Goal: Find specific page/section: Find specific page/section

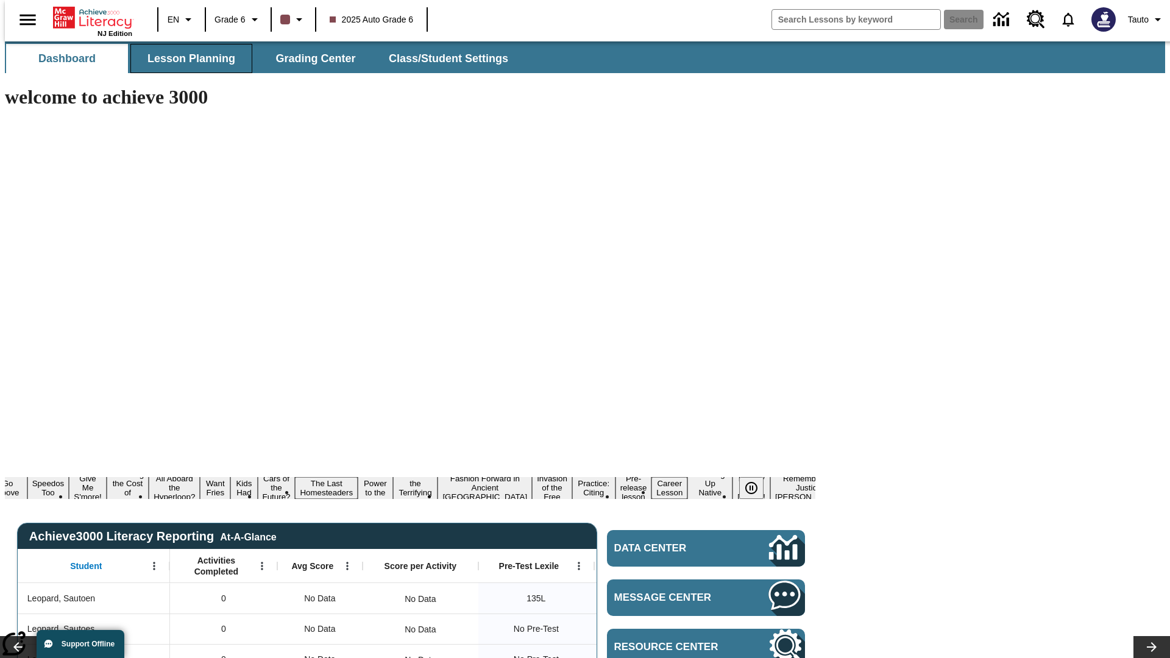
click at [186, 58] on span "Lesson Planning" at bounding box center [191, 59] width 88 height 14
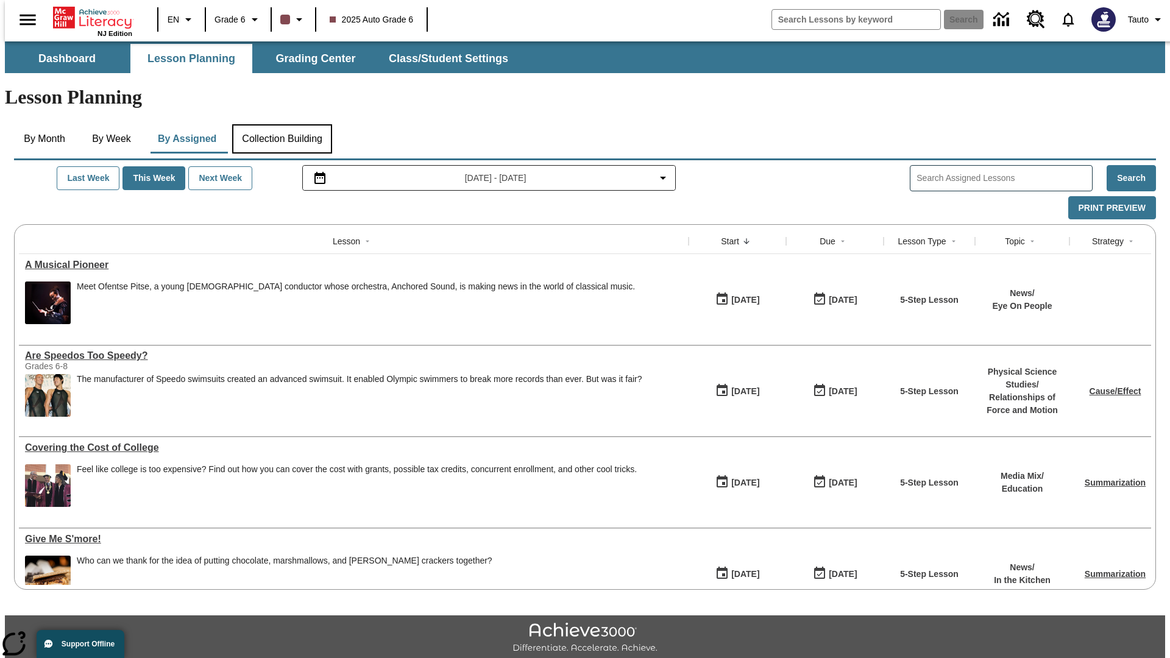
click at [281, 124] on button "Collection Building" at bounding box center [282, 138] width 100 height 29
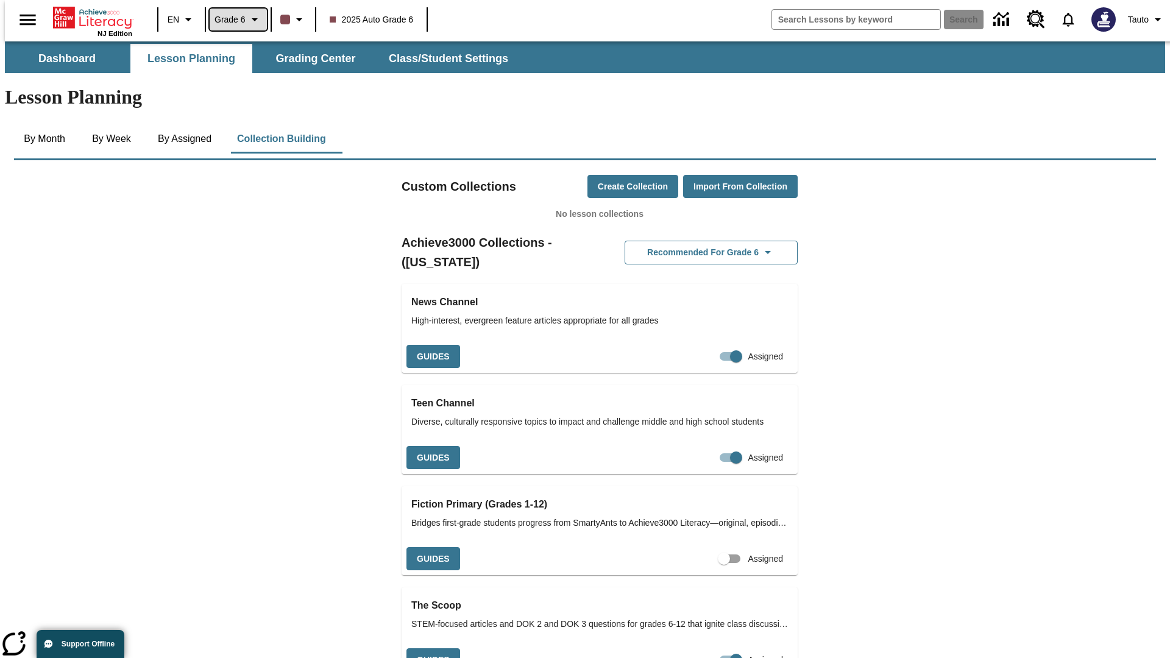
click at [234, 19] on span "Grade 6" at bounding box center [229, 19] width 31 height 13
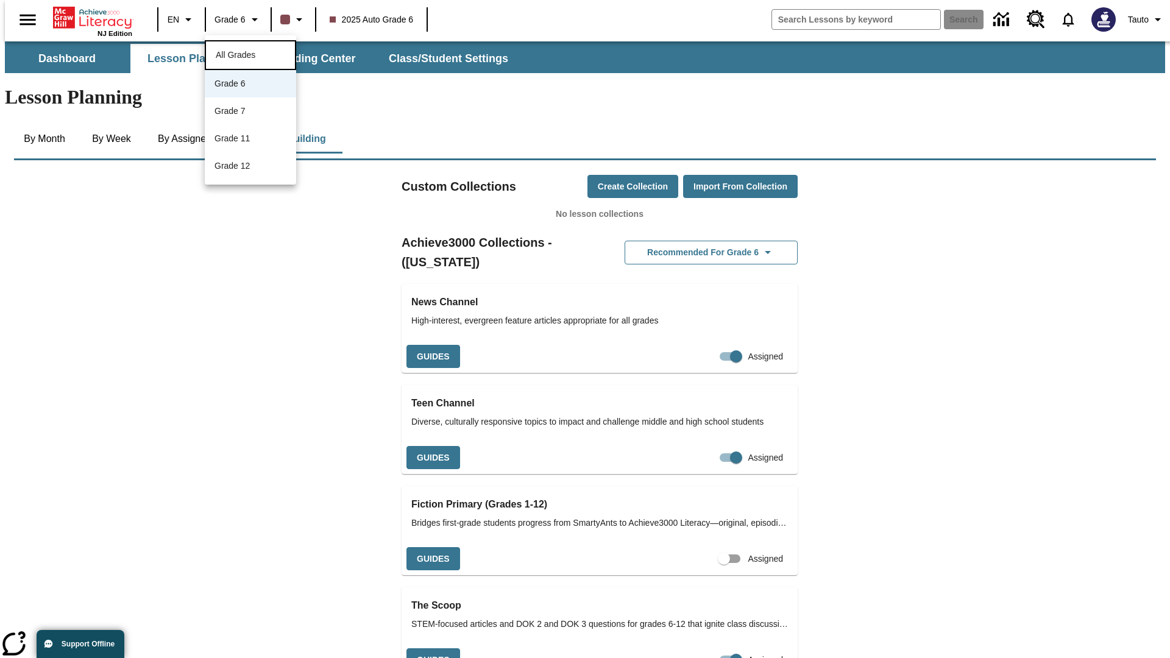
click at [250, 54] on span "All Grades" at bounding box center [236, 55] width 40 height 10
